Goal: Task Accomplishment & Management: Use online tool/utility

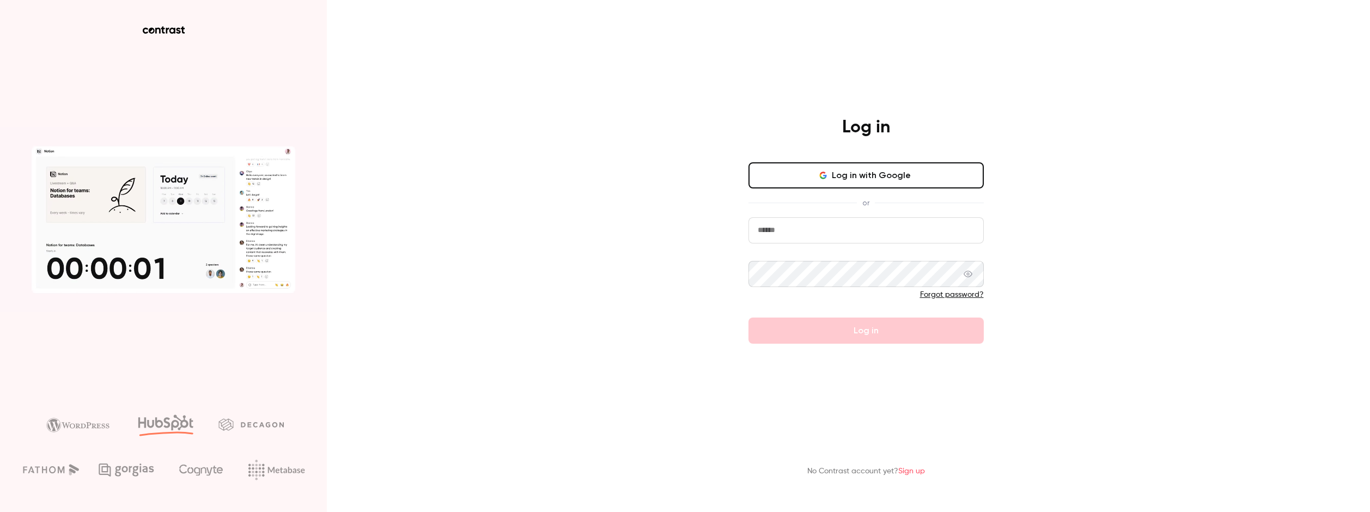
click at [932, 169] on button "Log in with Google" at bounding box center [866, 175] width 235 height 26
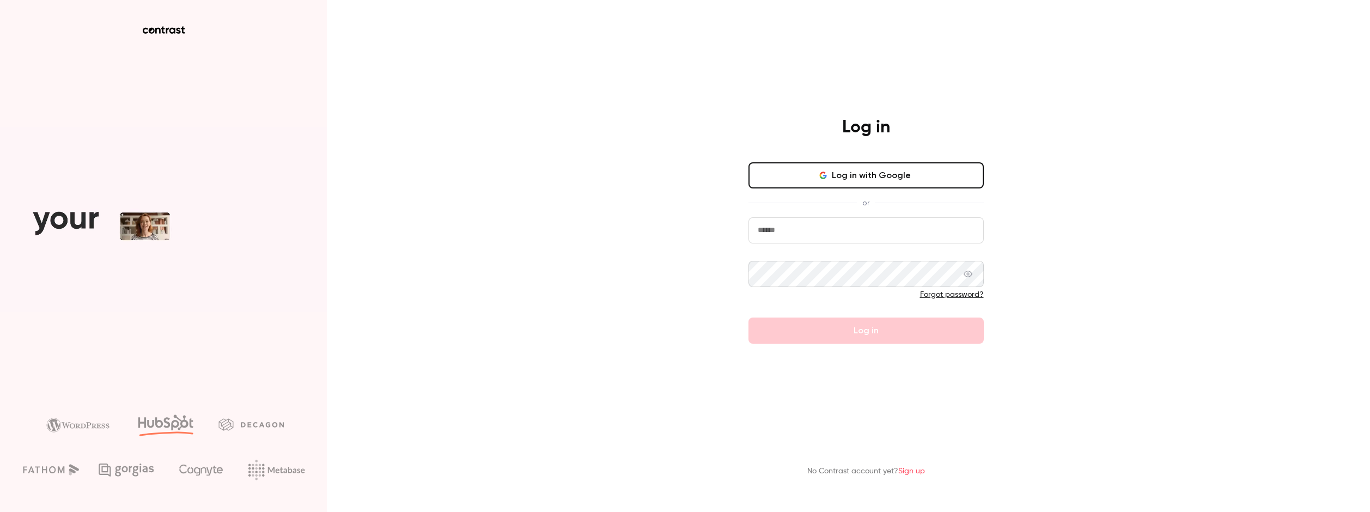
click at [881, 180] on button "Log in with Google" at bounding box center [866, 175] width 235 height 26
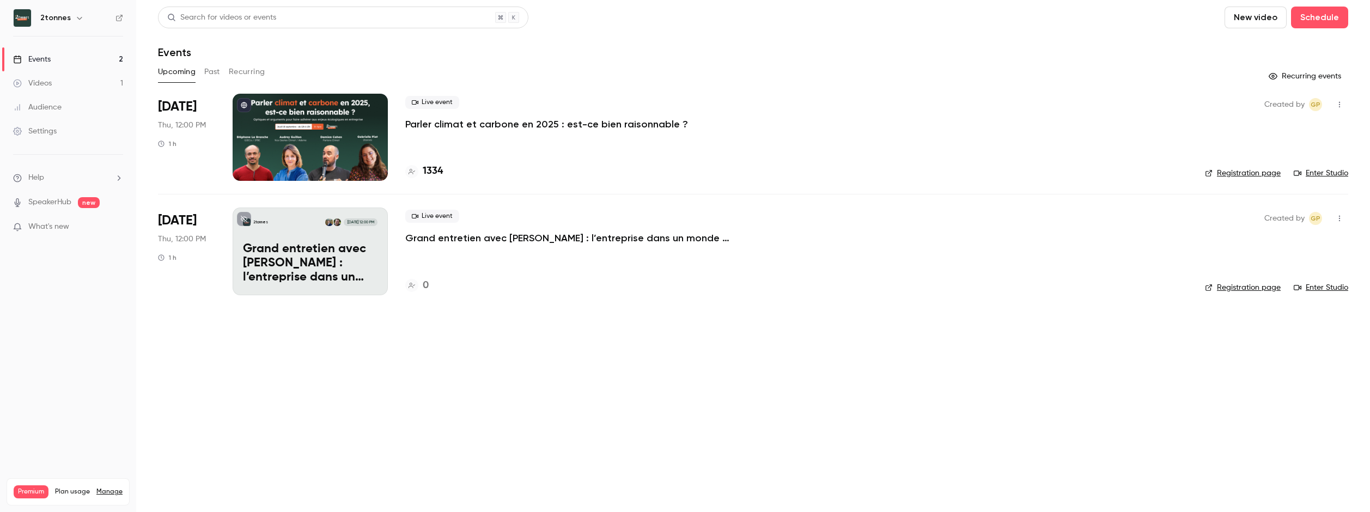
click at [532, 335] on main "Search for videos or events New video Schedule Events Upcoming Past Recurring R…" at bounding box center [753, 256] width 1234 height 512
